Goal: Information Seeking & Learning: Compare options

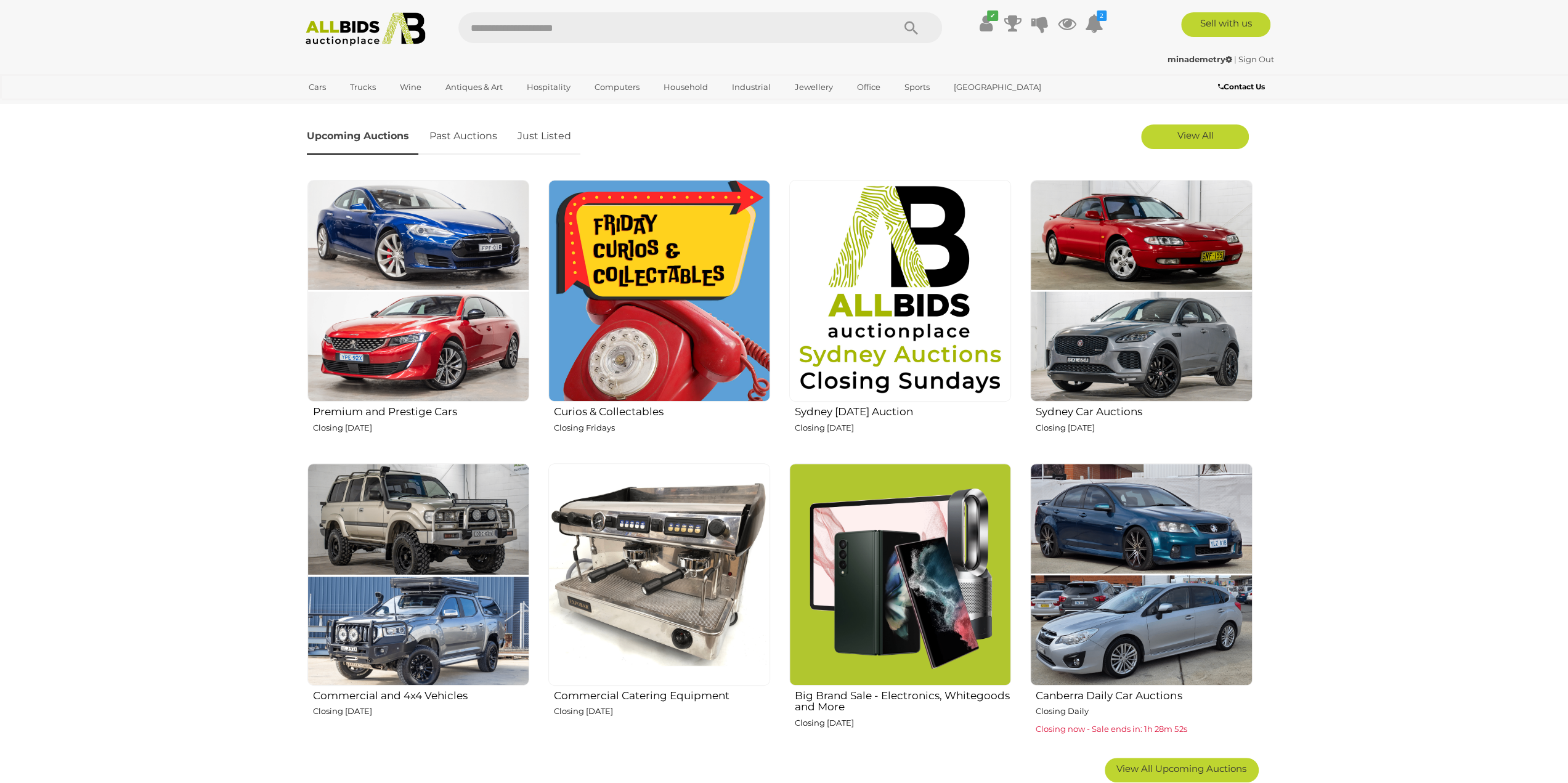
scroll to position [492, 0]
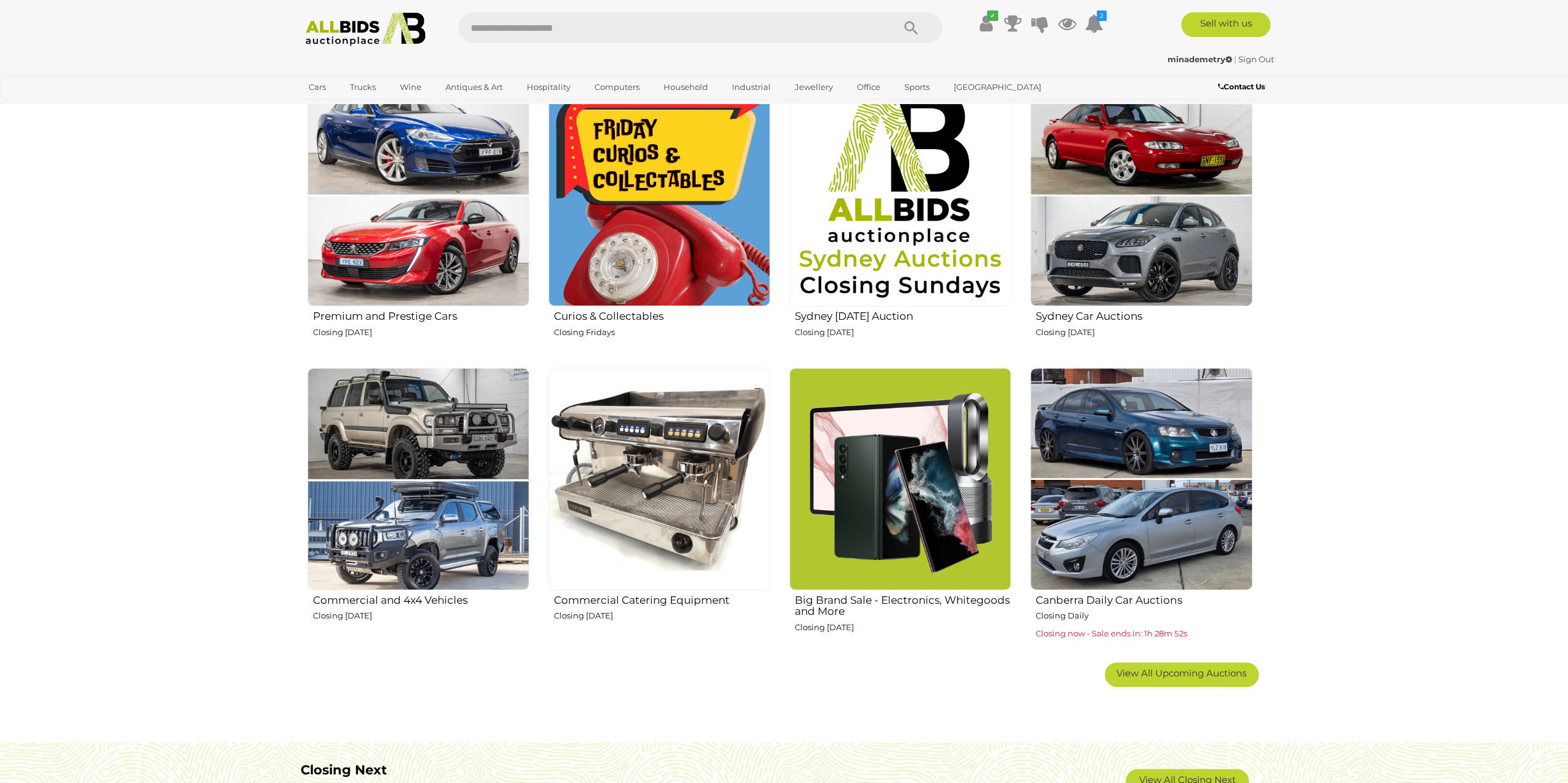
click at [908, 449] on img at bounding box center [900, 479] width 222 height 222
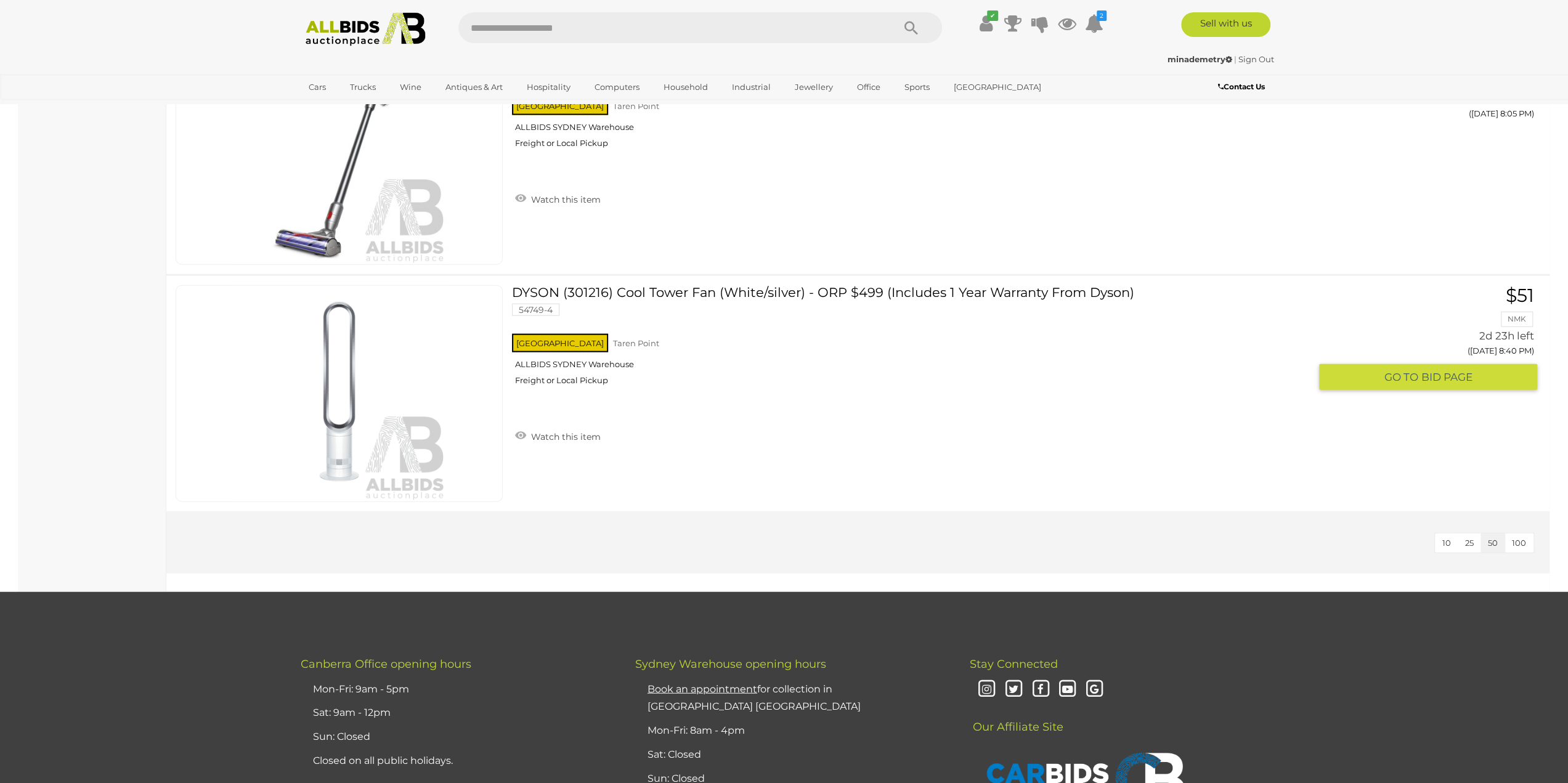
scroll to position [2956, 0]
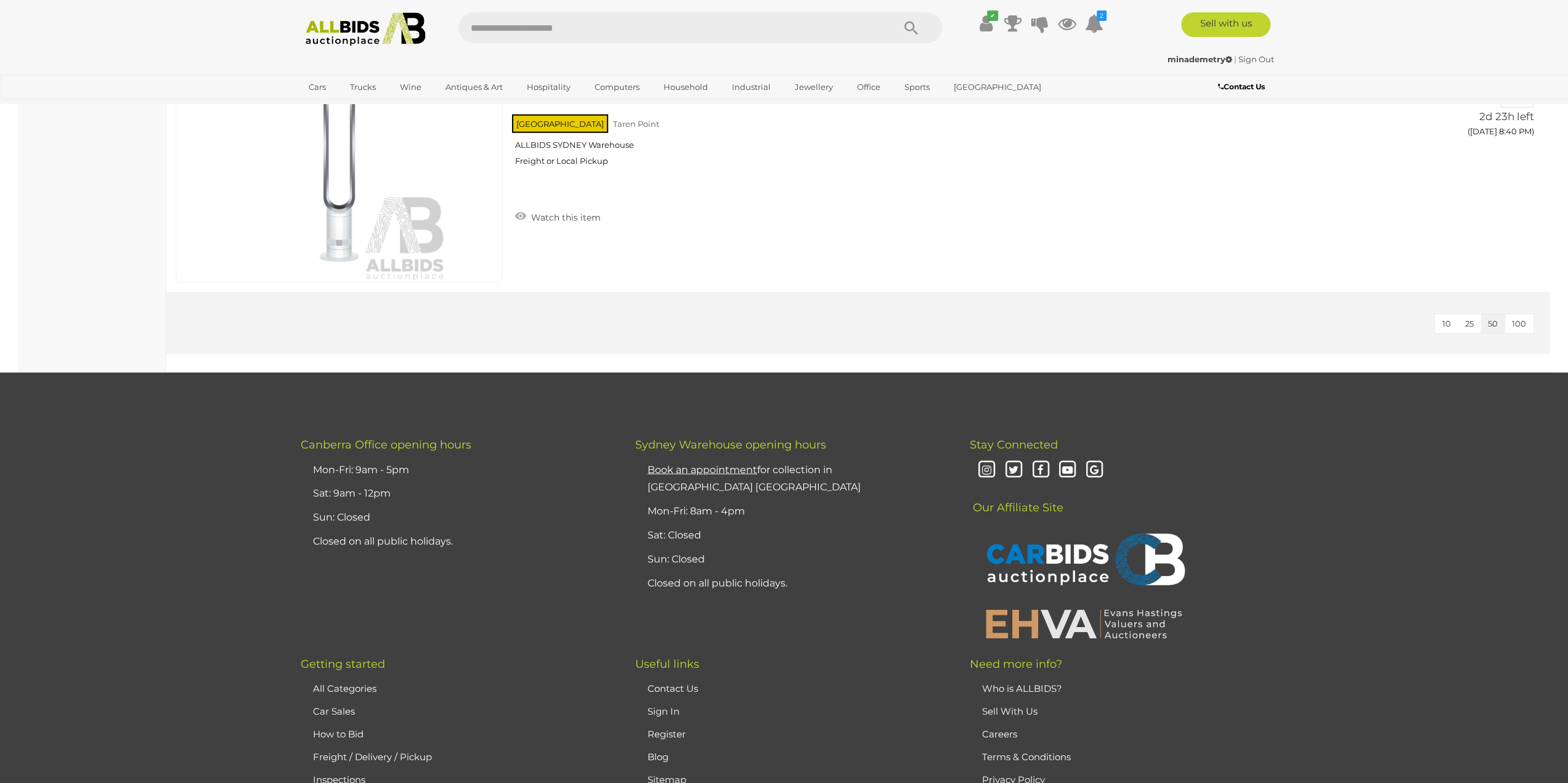
click at [384, 31] on img at bounding box center [366, 30] width 134 height 34
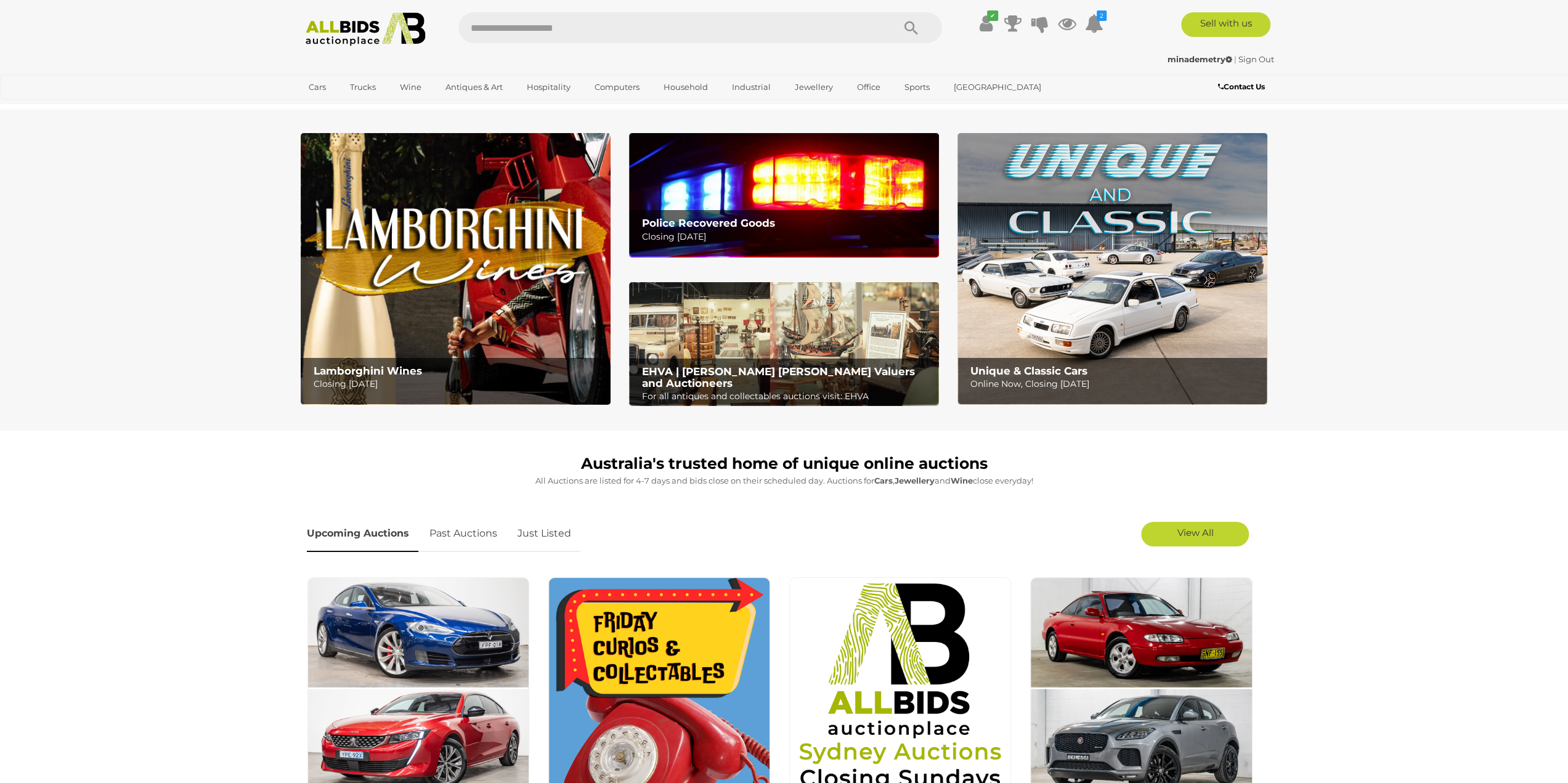
click at [691, 188] on img at bounding box center [784, 195] width 310 height 124
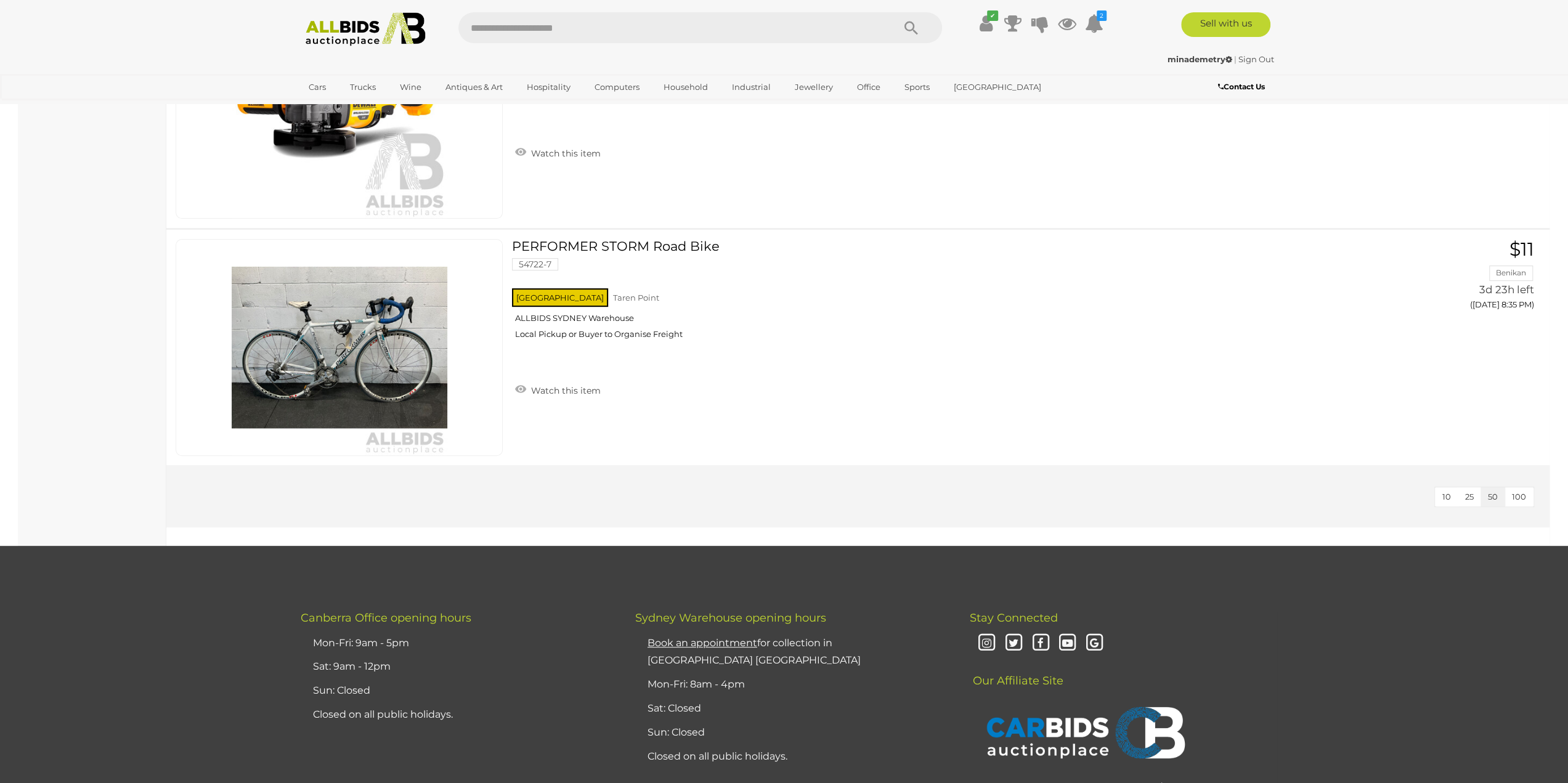
scroll to position [4634, 0]
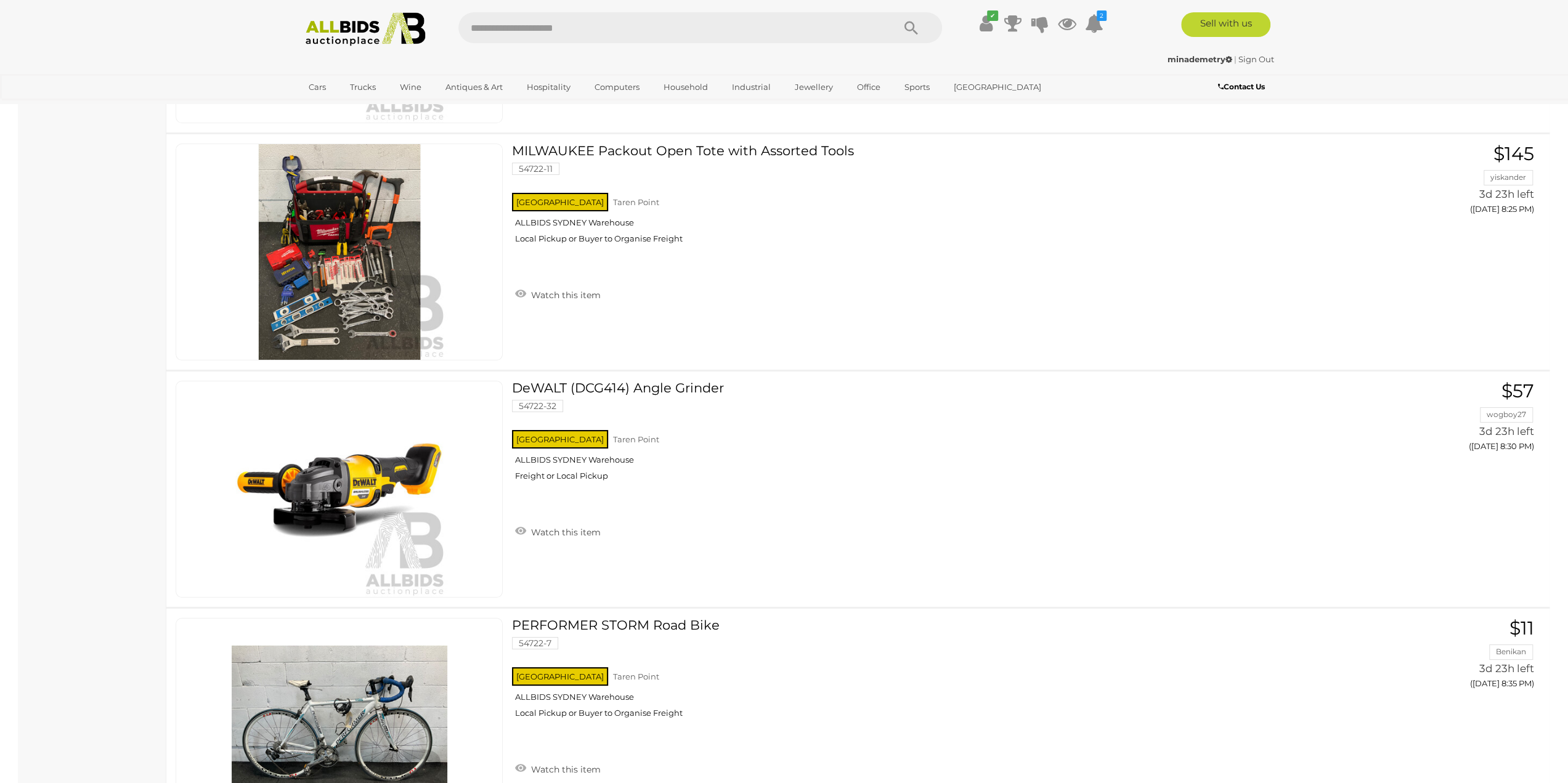
click at [392, 20] on img at bounding box center [366, 30] width 134 height 34
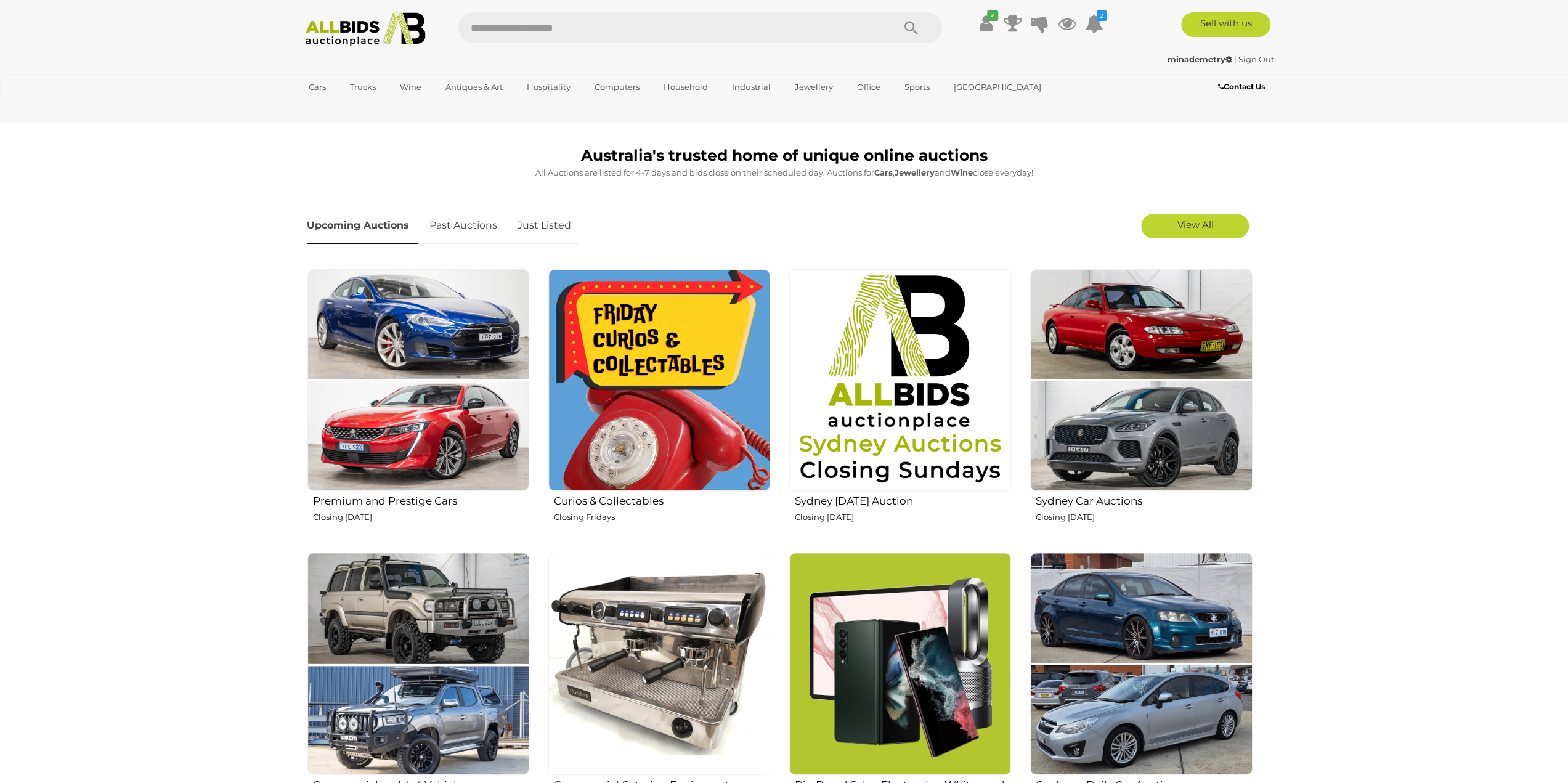
scroll to position [616, 0]
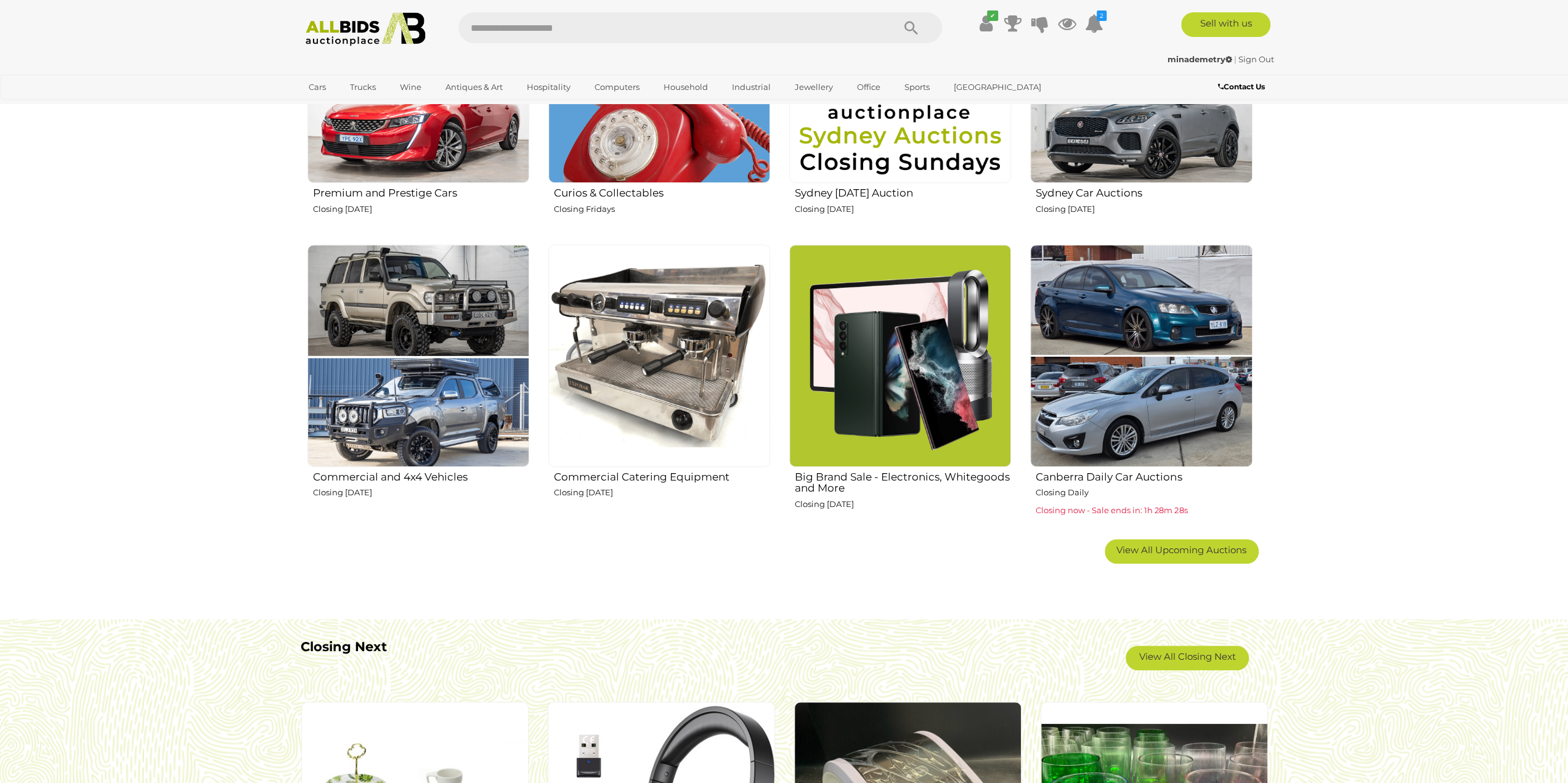
click at [630, 296] on img at bounding box center [659, 355] width 222 height 222
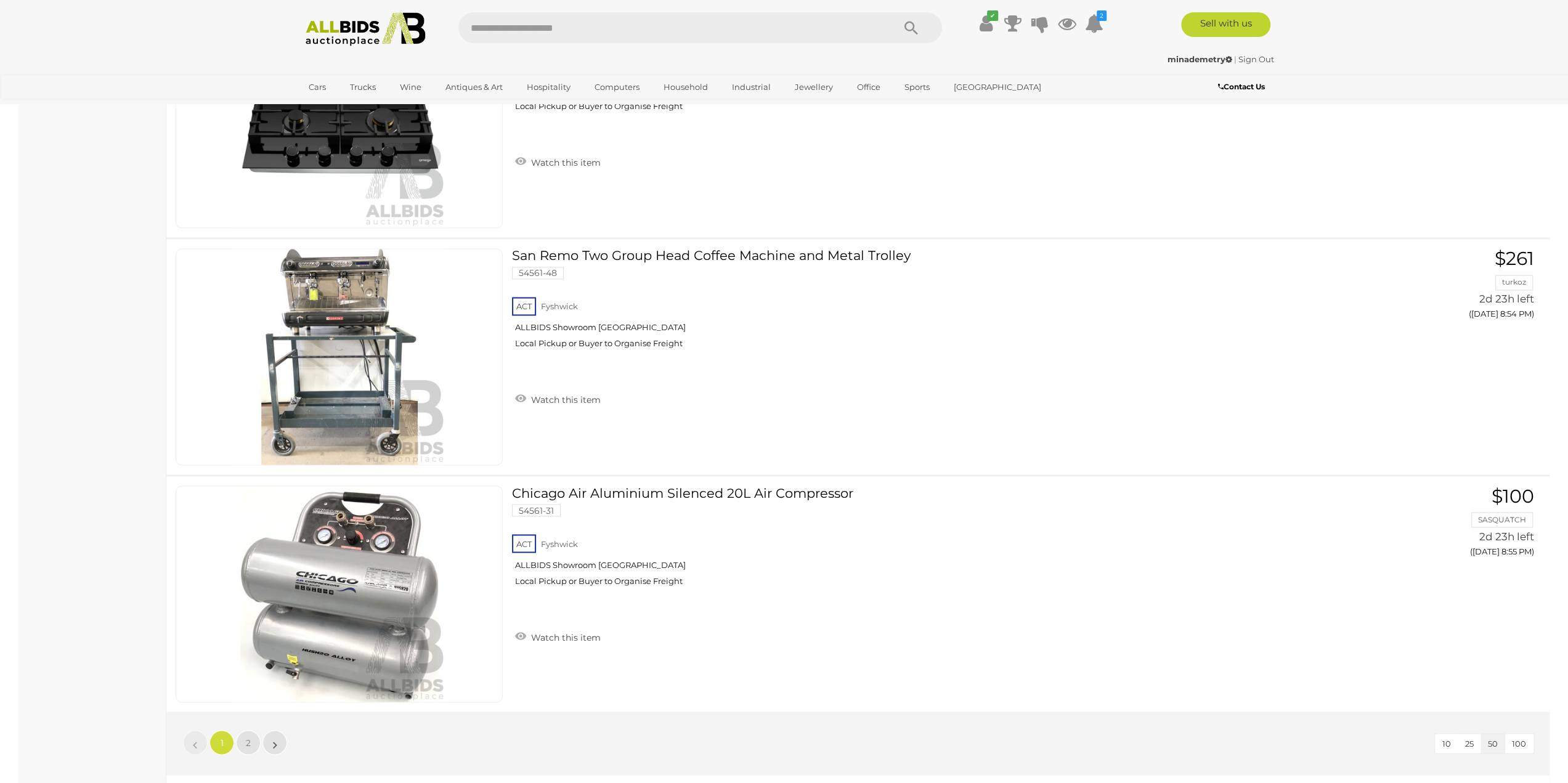
scroll to position [11464, 0]
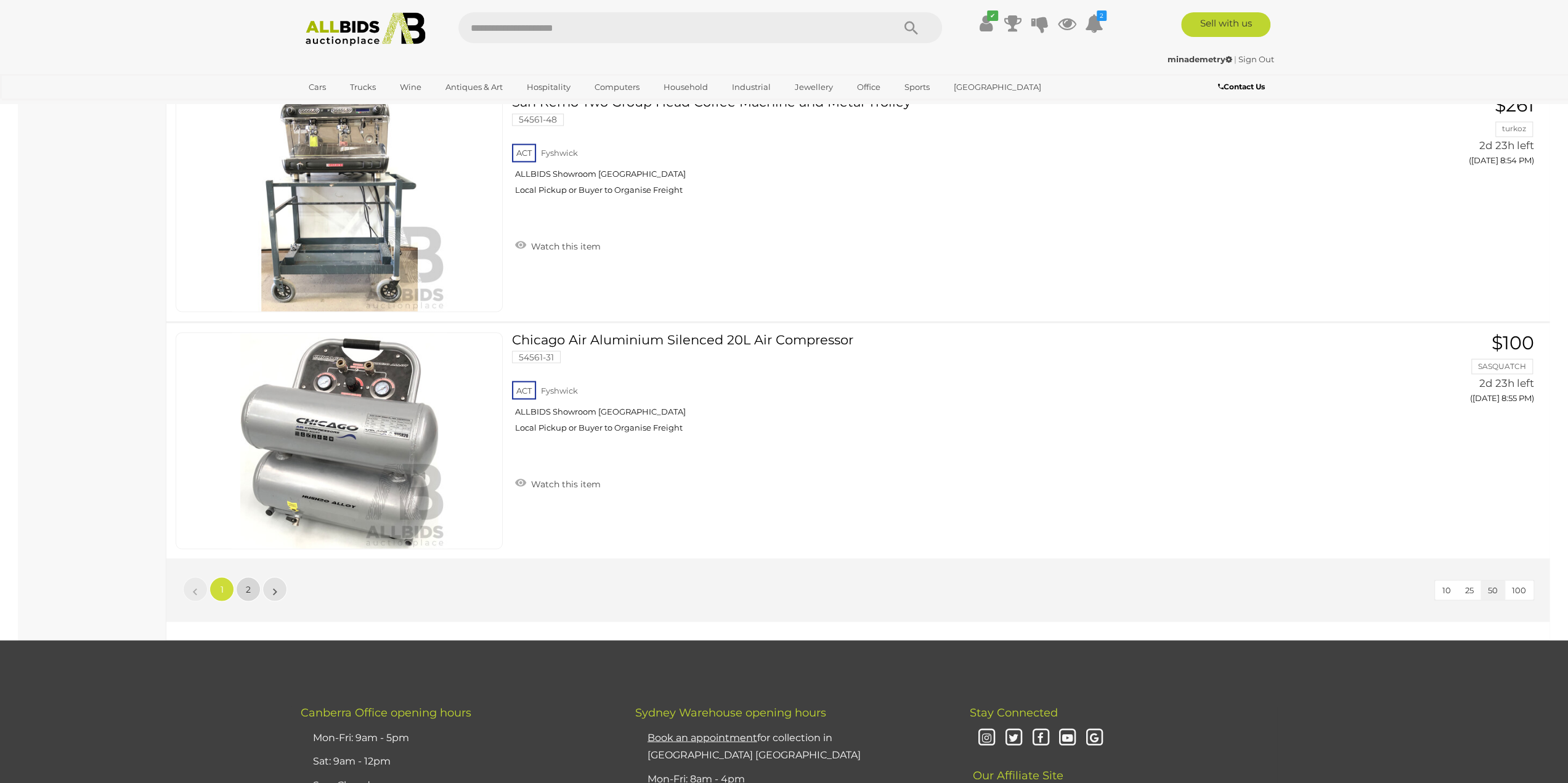
click at [253, 576] on link "2" at bounding box center [249, 589] width 25 height 25
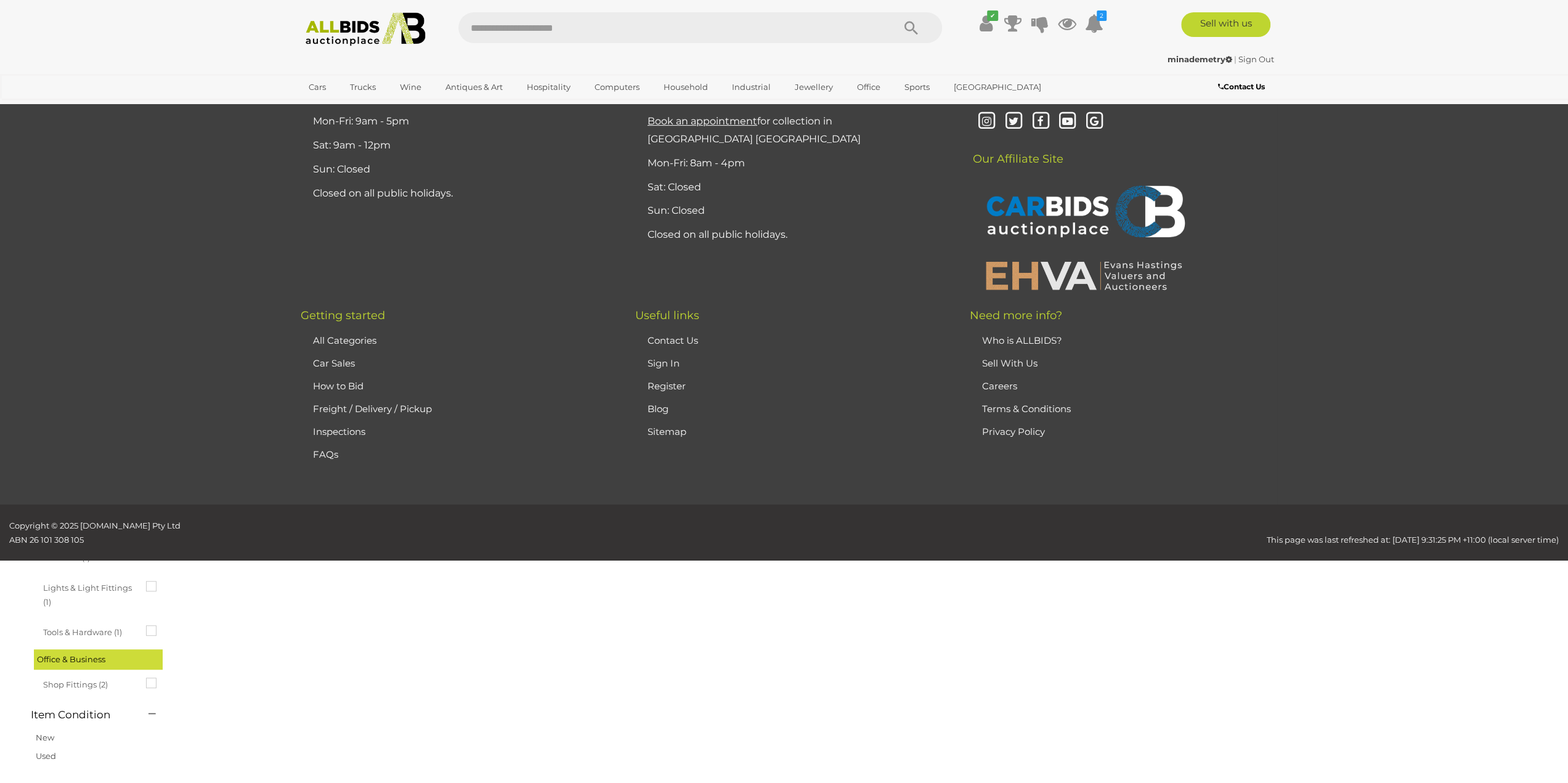
scroll to position [43, 0]
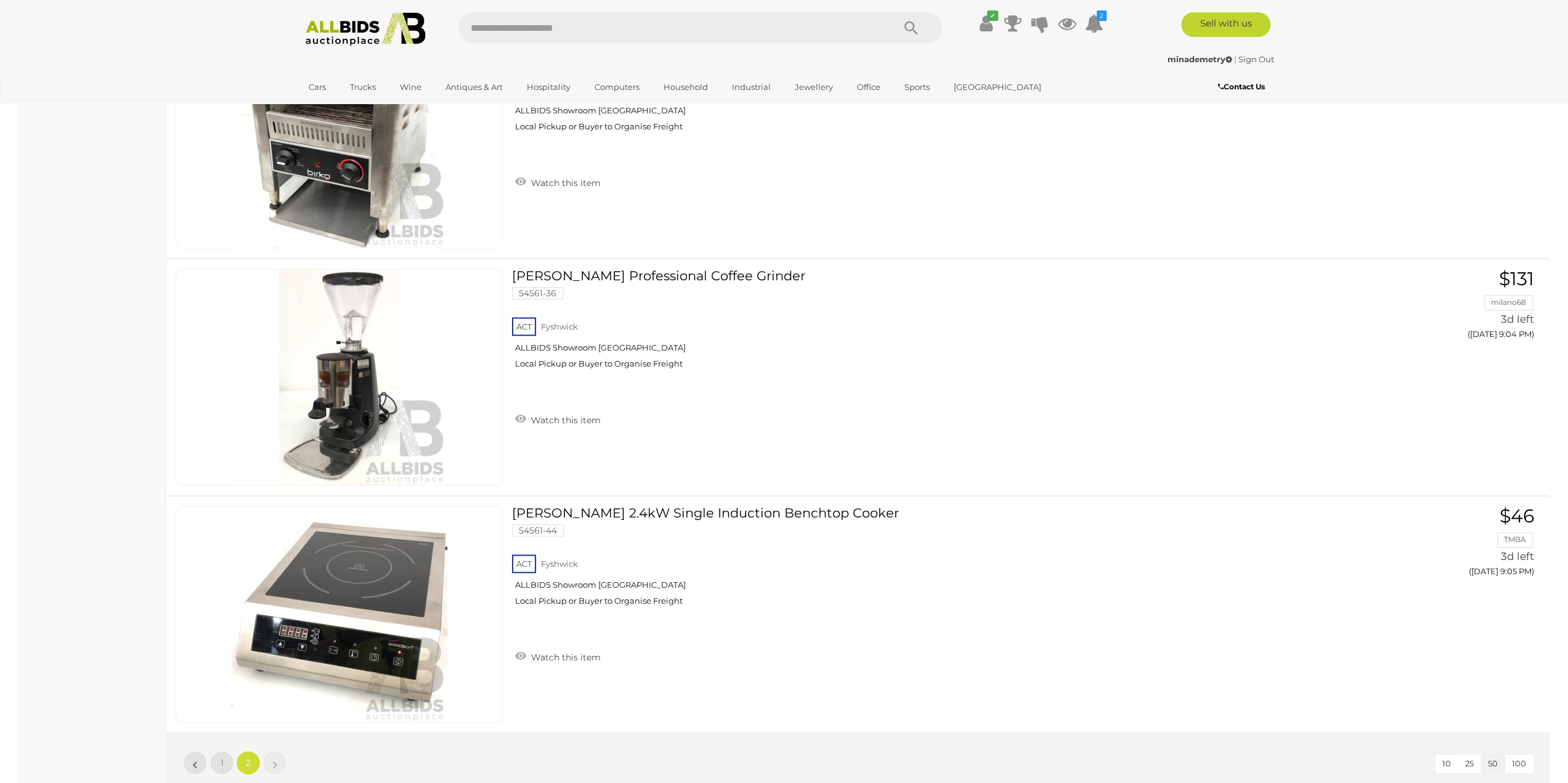
scroll to position [1089, 0]
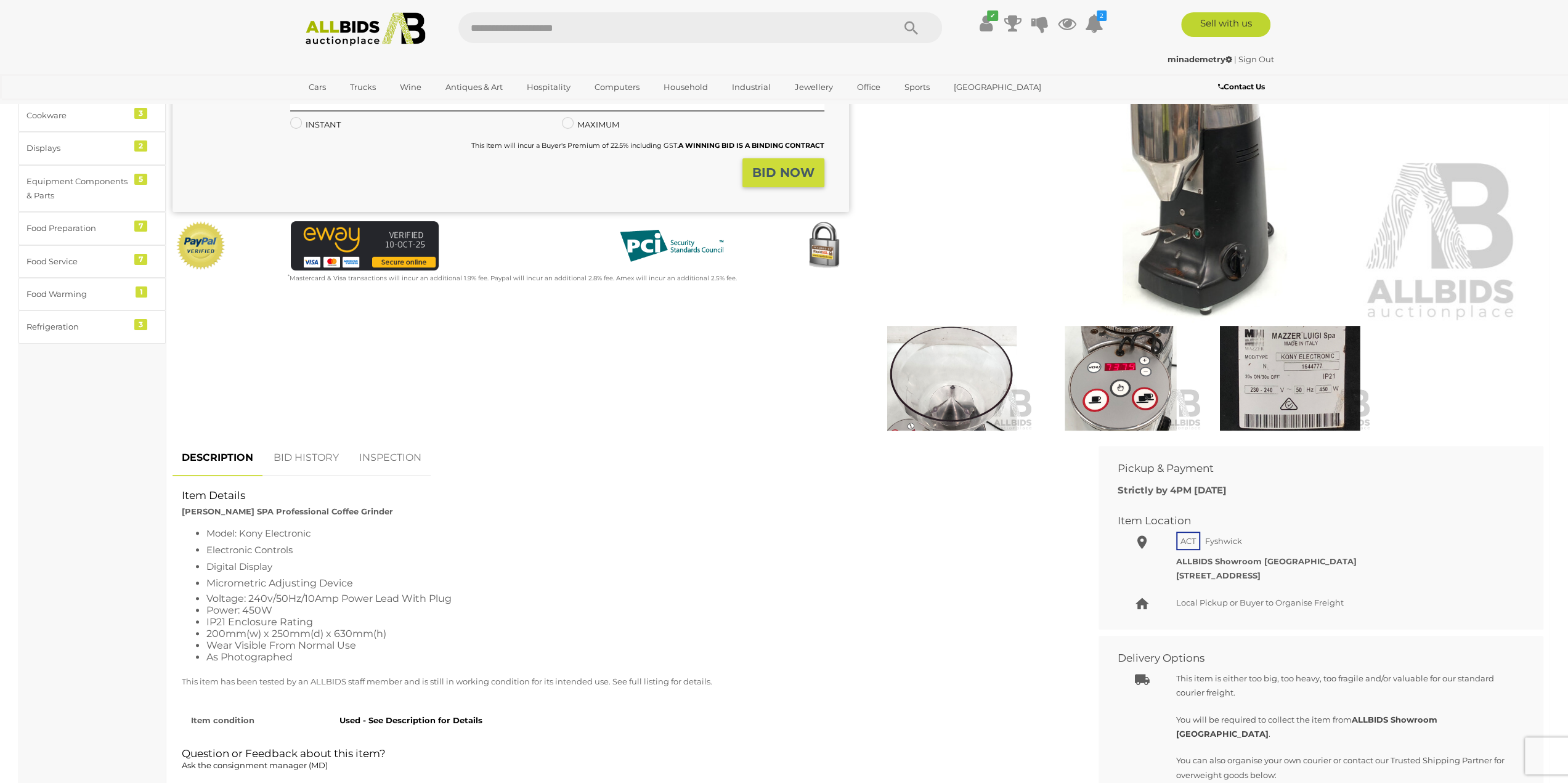
scroll to position [247, 0]
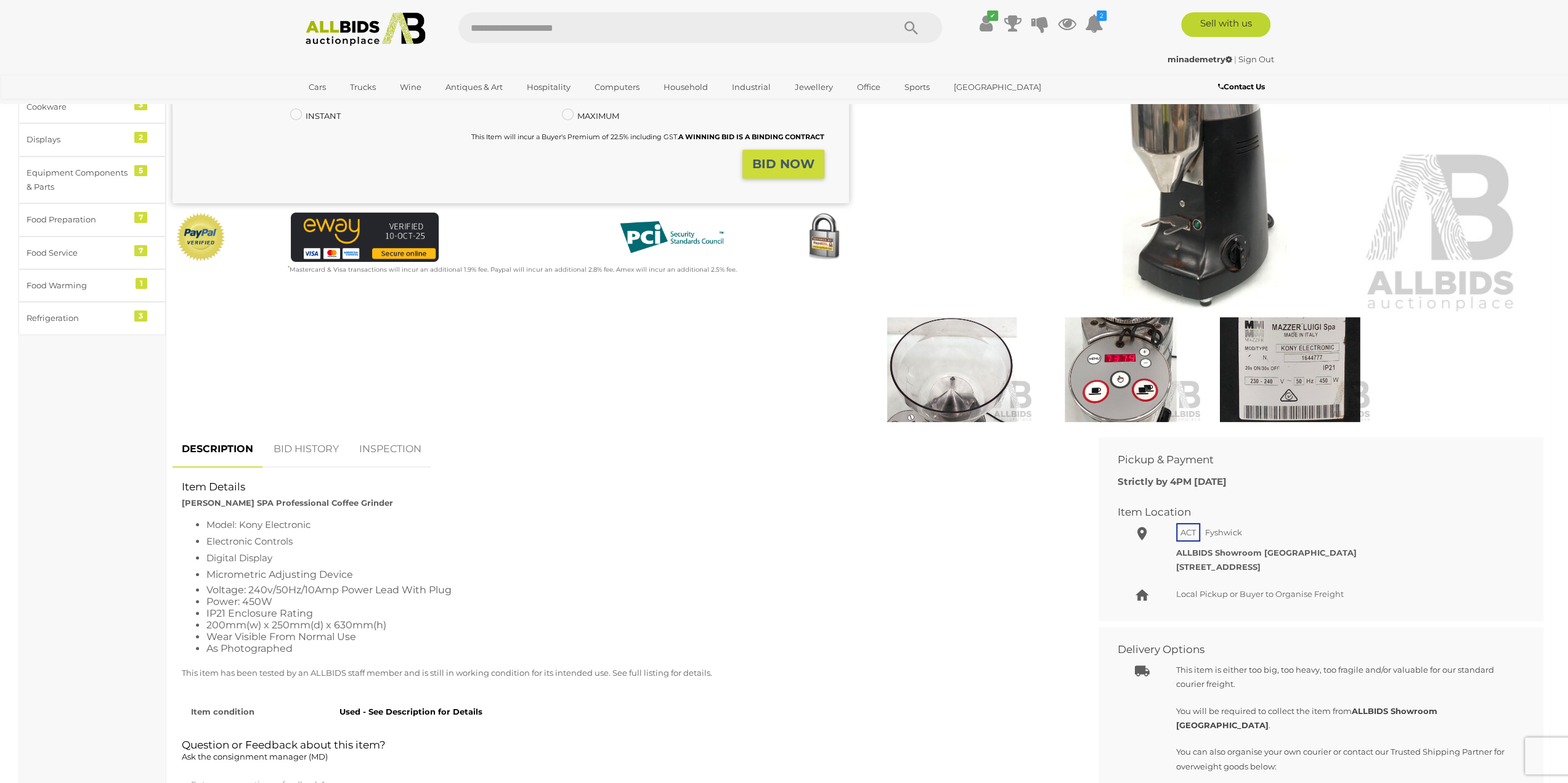
click at [911, 384] on img at bounding box center [952, 370] width 163 height 105
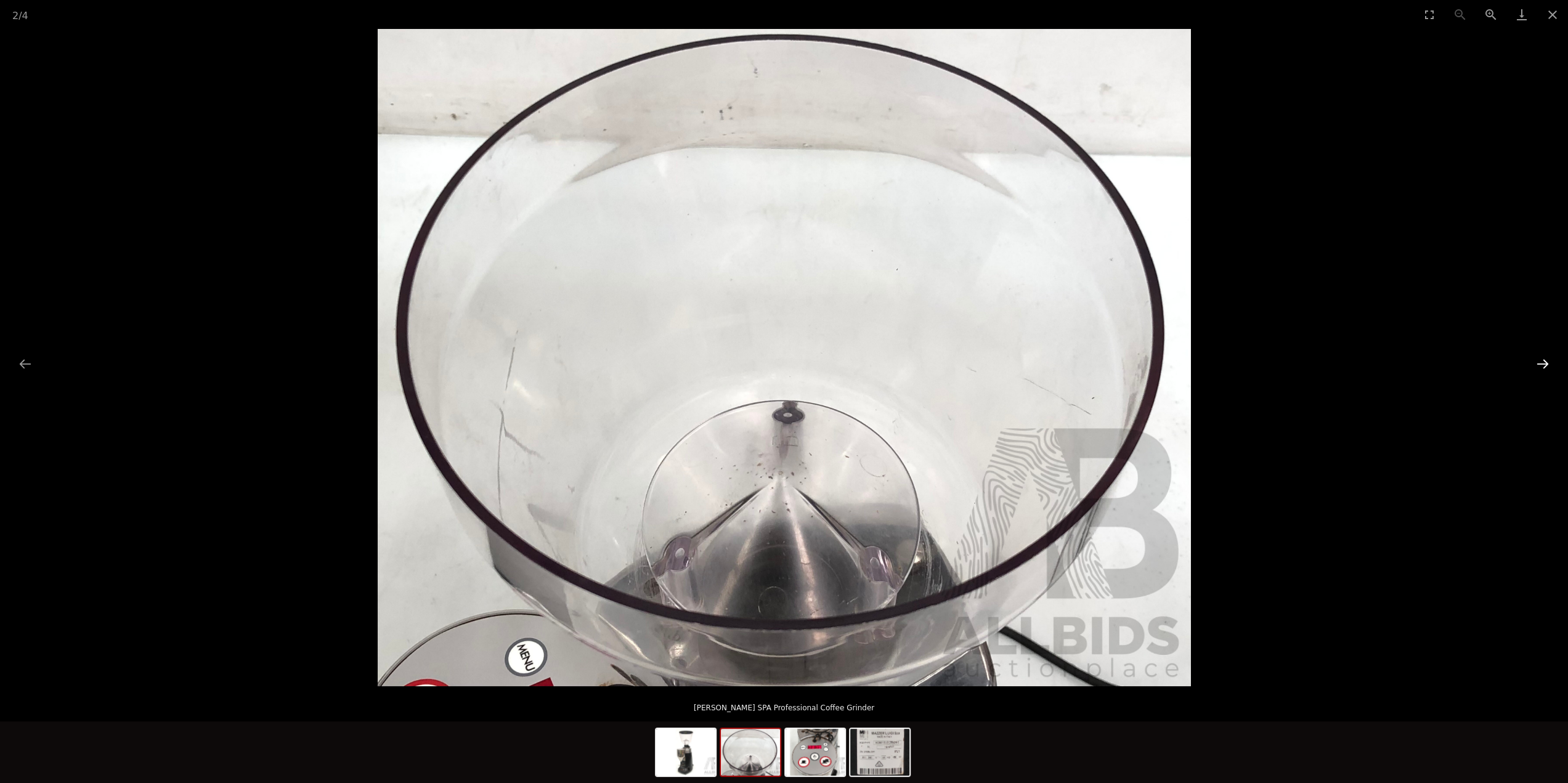
click at [1543, 366] on button "Next slide" at bounding box center [1542, 363] width 26 height 24
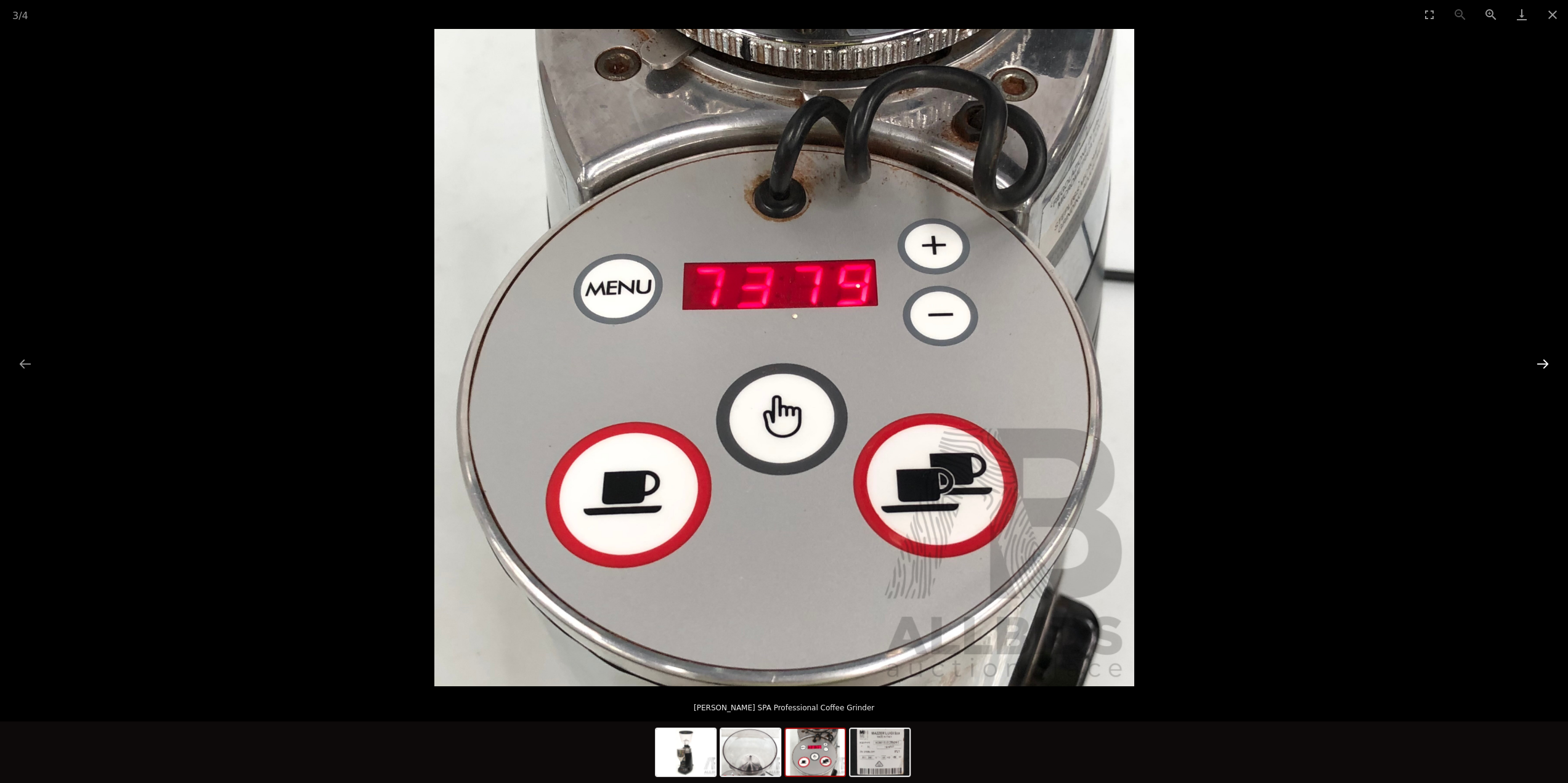
click at [1543, 365] on button "Next slide" at bounding box center [1542, 363] width 26 height 24
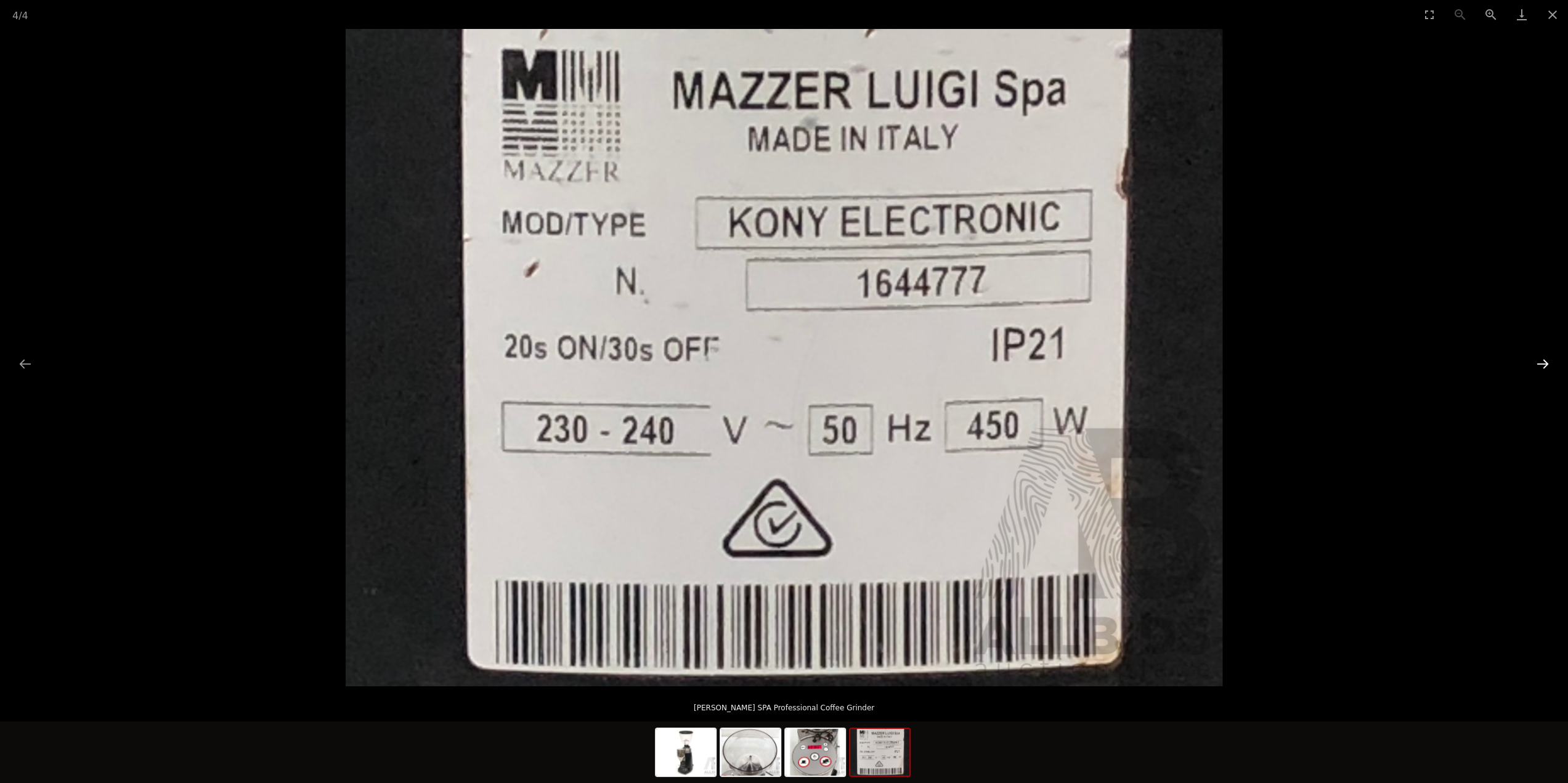
click at [1543, 365] on button "Next slide" at bounding box center [1542, 363] width 26 height 24
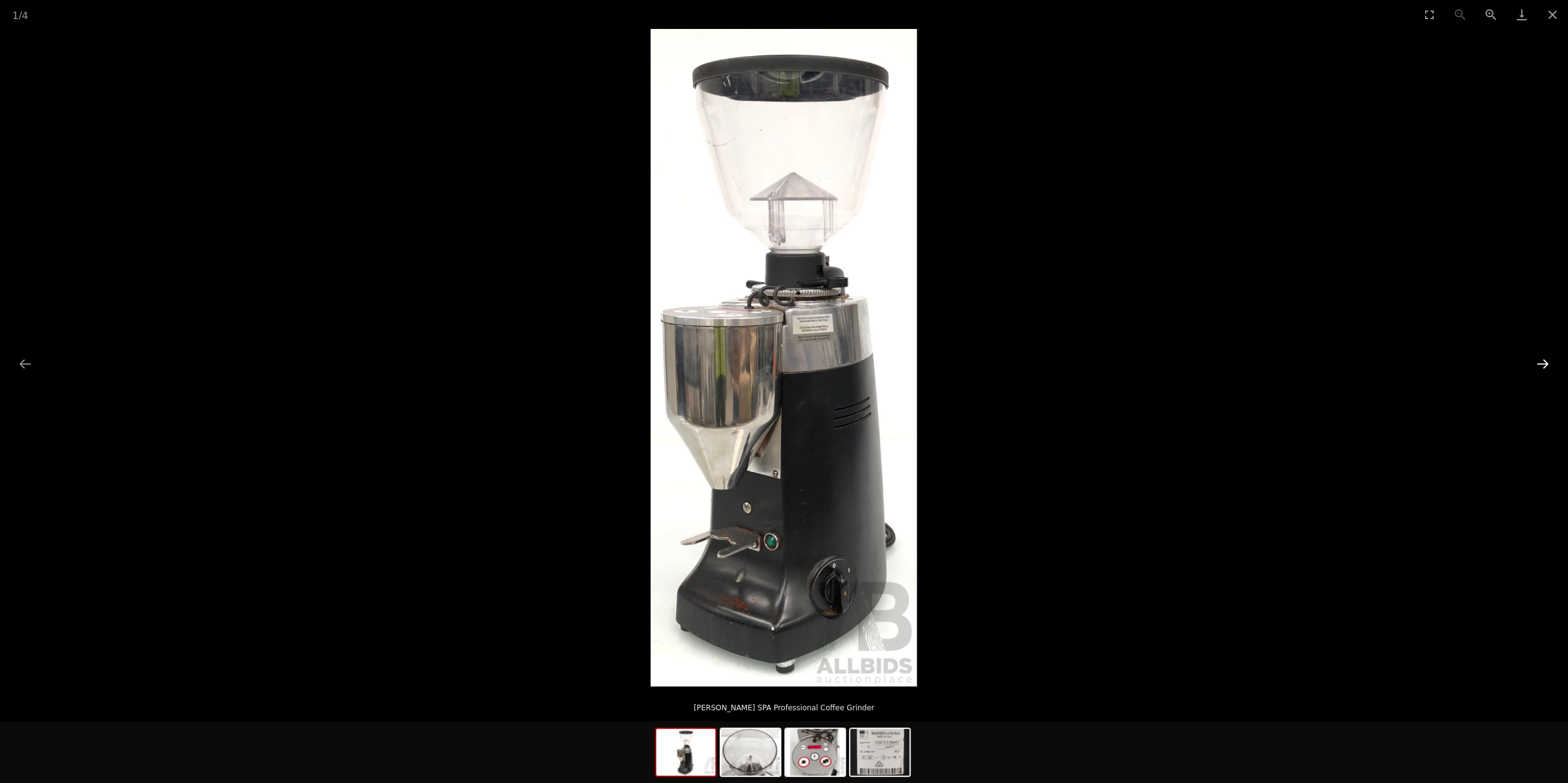
click at [1543, 365] on button "Next slide" at bounding box center [1542, 363] width 26 height 24
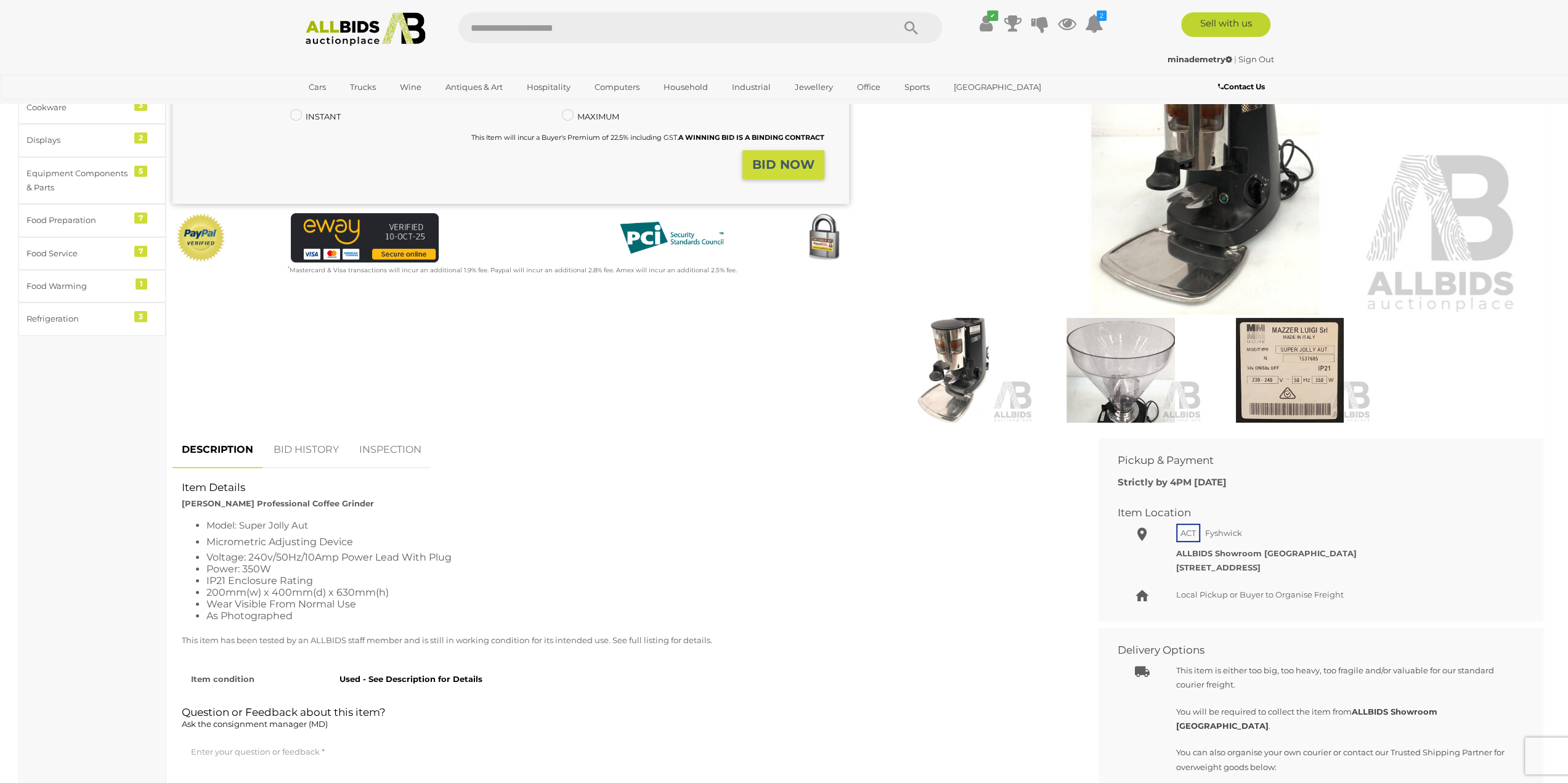
scroll to position [247, 0]
click at [1149, 345] on img at bounding box center [1121, 370] width 163 height 105
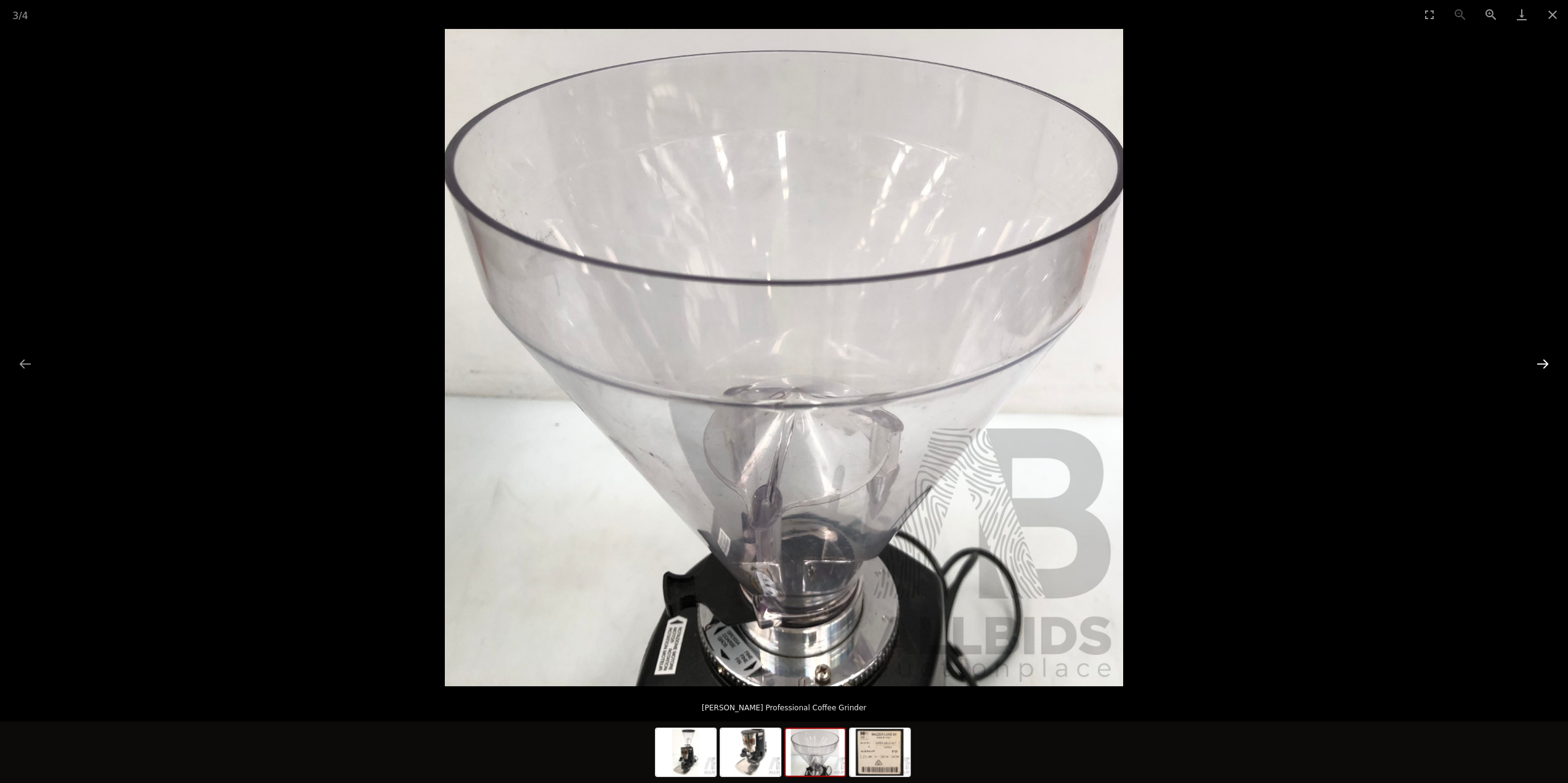
click at [1538, 371] on button "Next slide" at bounding box center [1542, 363] width 26 height 24
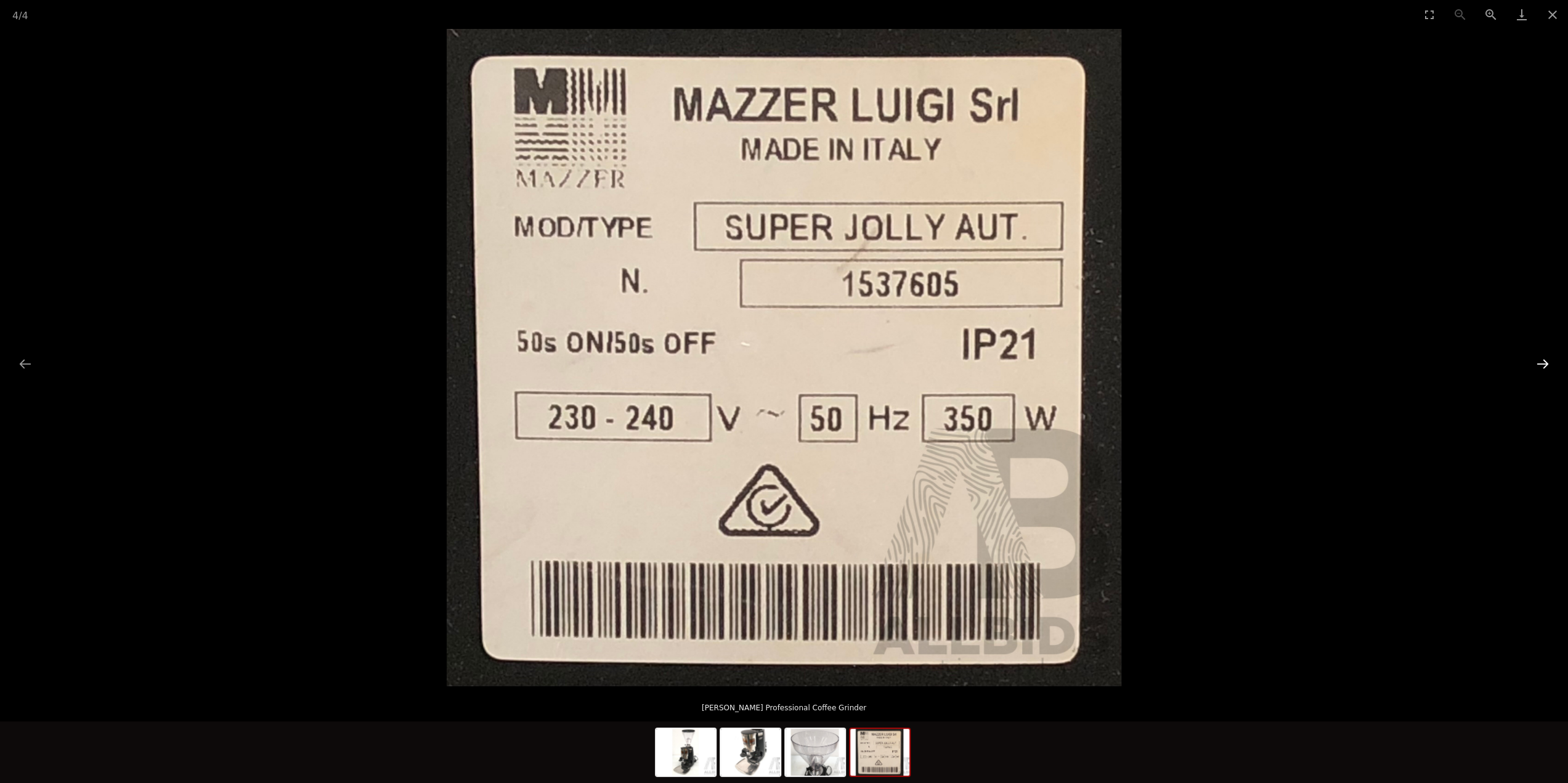
click at [1538, 371] on button "Next slide" at bounding box center [1542, 363] width 26 height 24
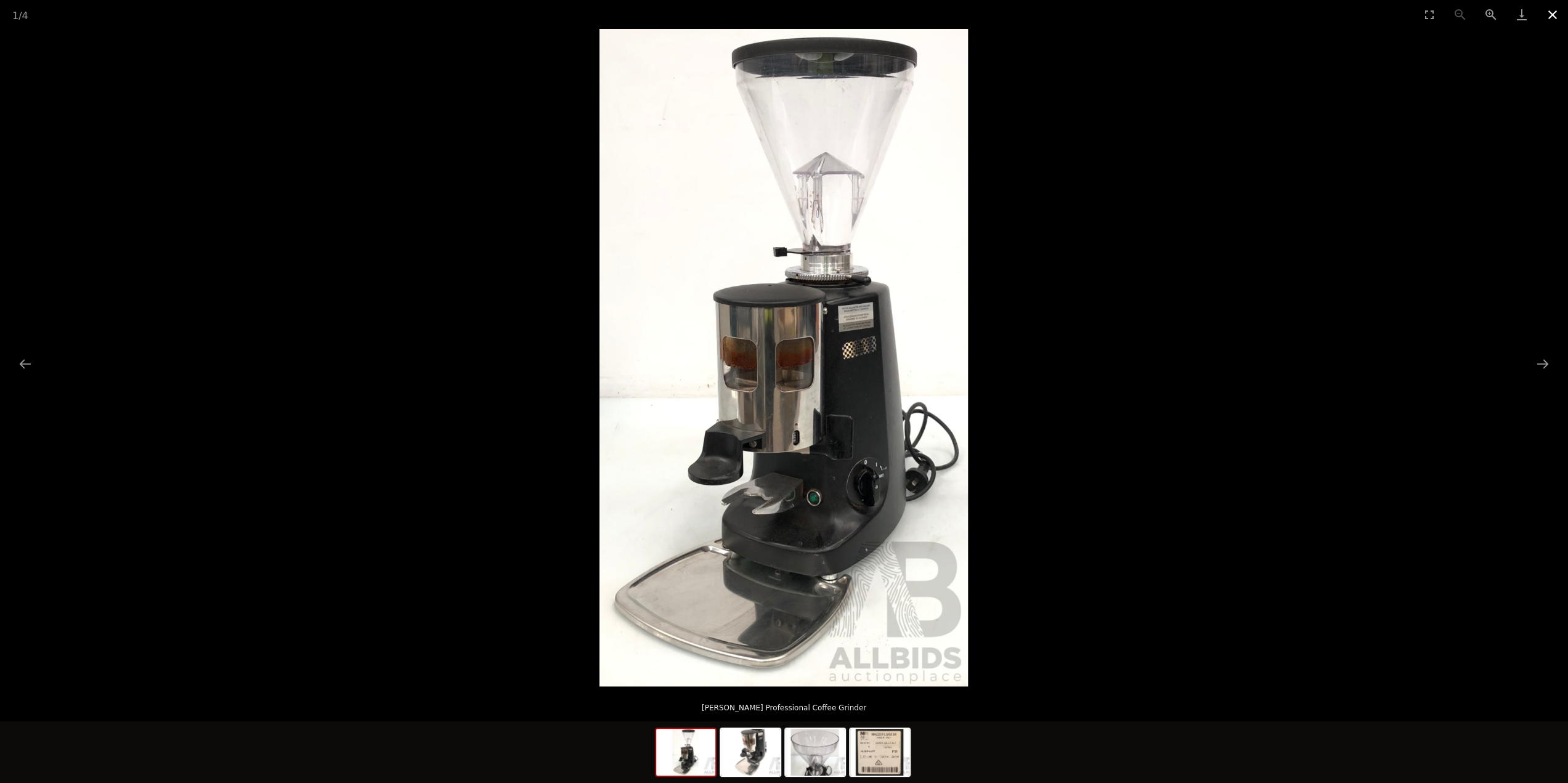
click at [1558, 13] on button "Close gallery" at bounding box center [1552, 14] width 31 height 29
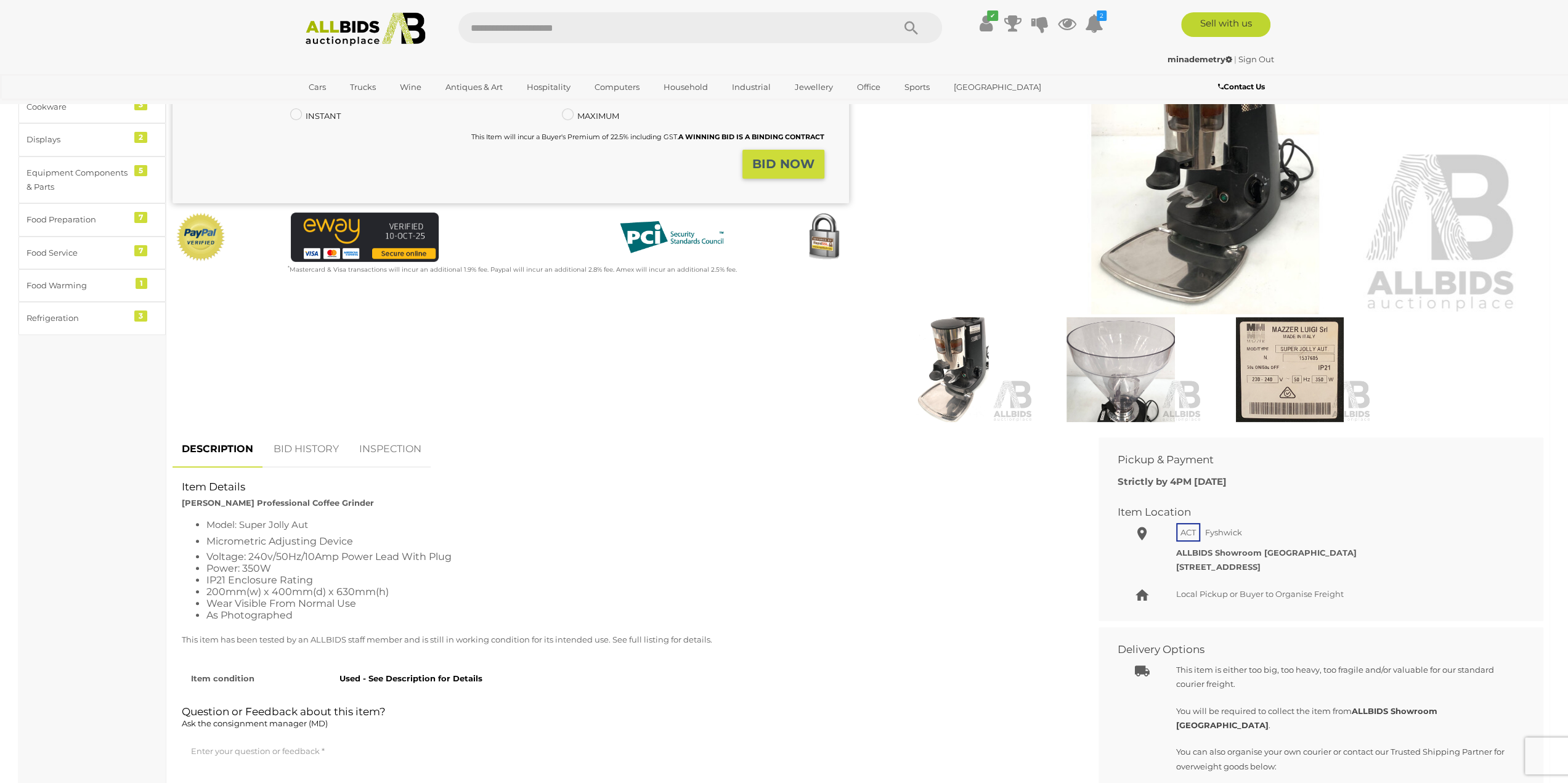
click at [379, 44] on img at bounding box center [366, 30] width 134 height 34
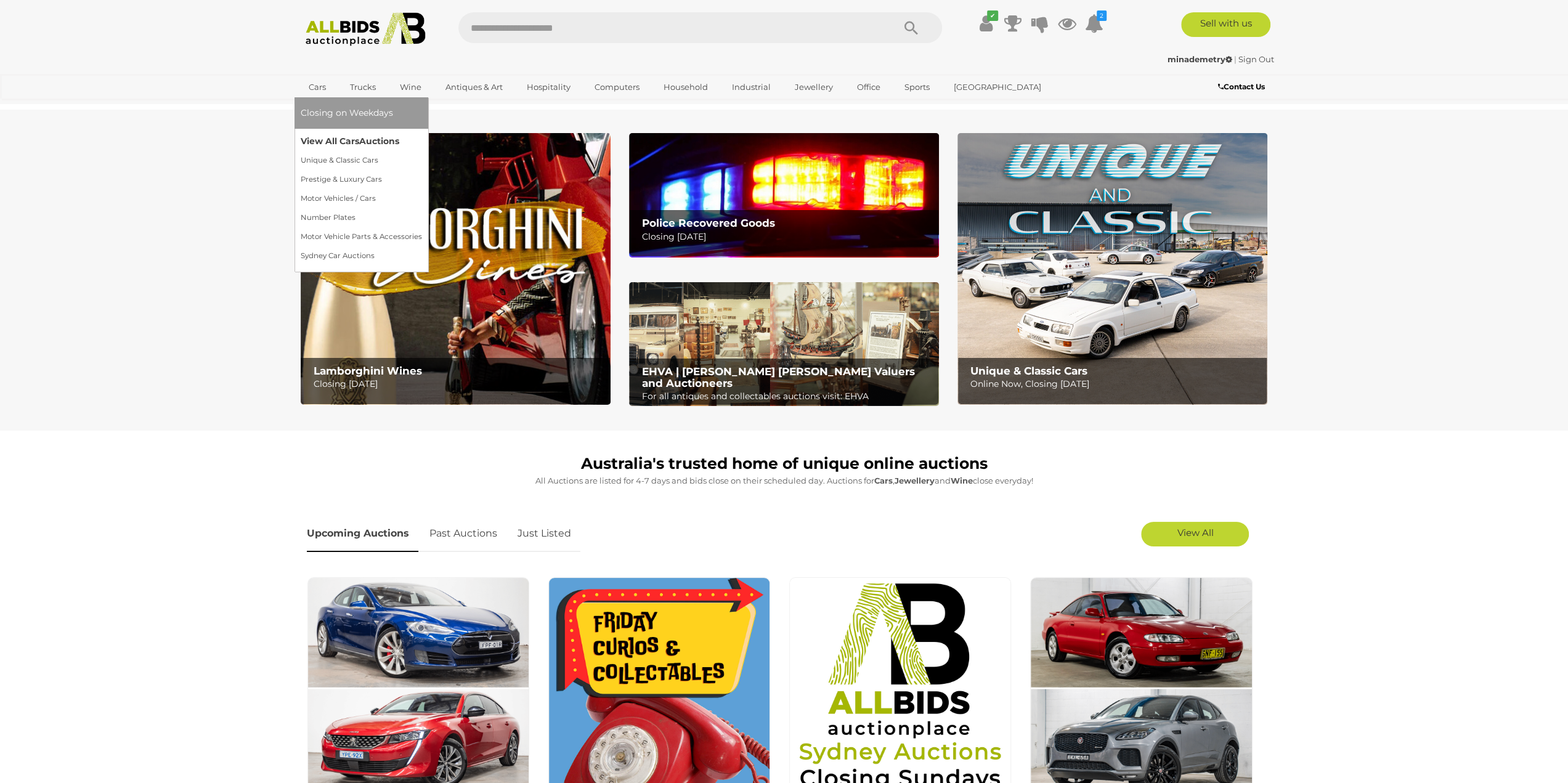
click at [354, 143] on link "View All Cars Auctions" at bounding box center [361, 141] width 121 height 19
